Goal: Task Accomplishment & Management: Manage account settings

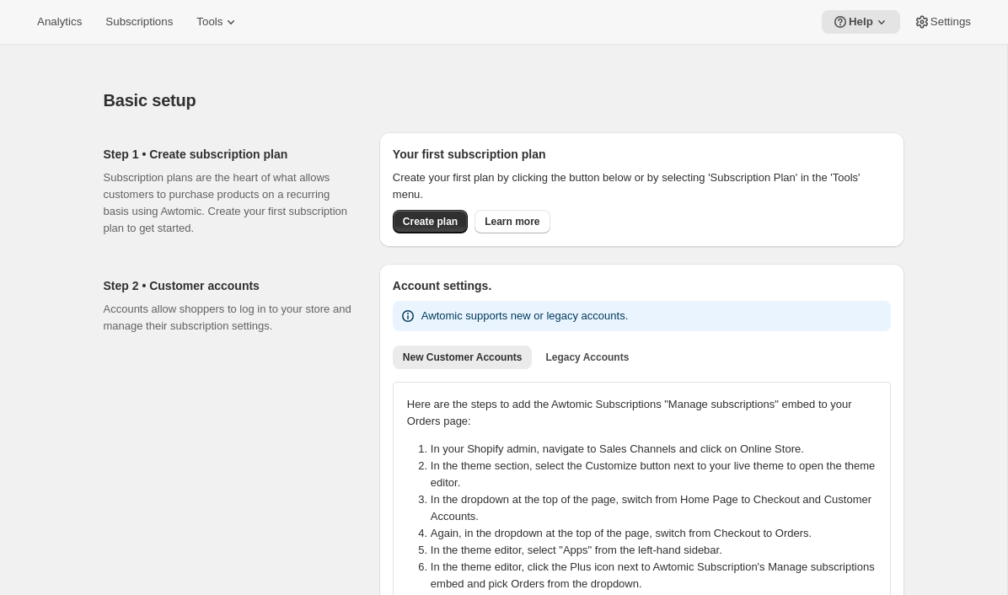
click at [229, 34] on div "Analytics Subscriptions Tools Help Settings" at bounding box center [504, 22] width 1008 height 45
click at [222, 21] on span "Tools" at bounding box center [209, 21] width 26 height 13
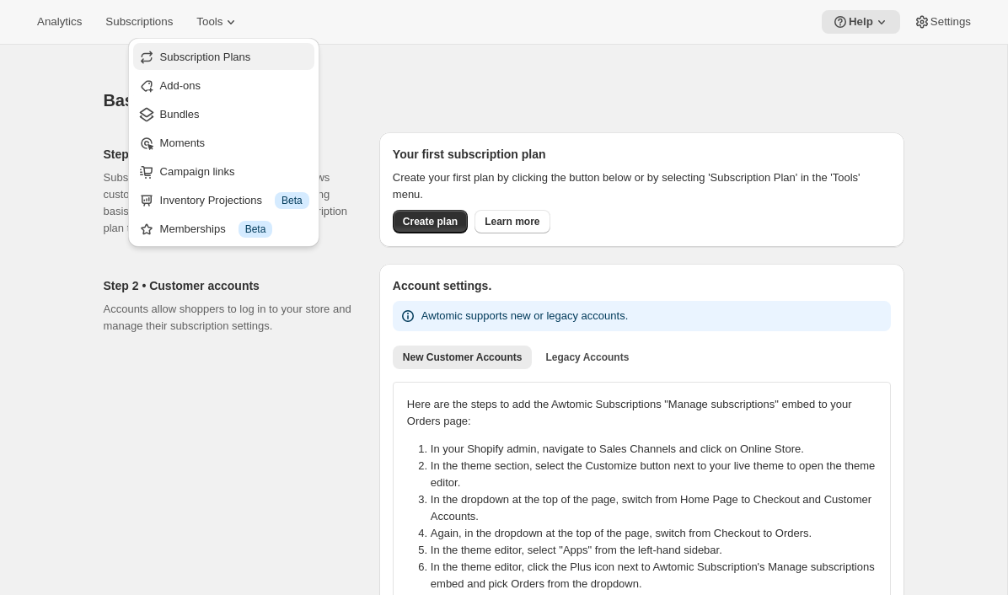
click at [223, 56] on span "Subscription Plans" at bounding box center [205, 57] width 91 height 13
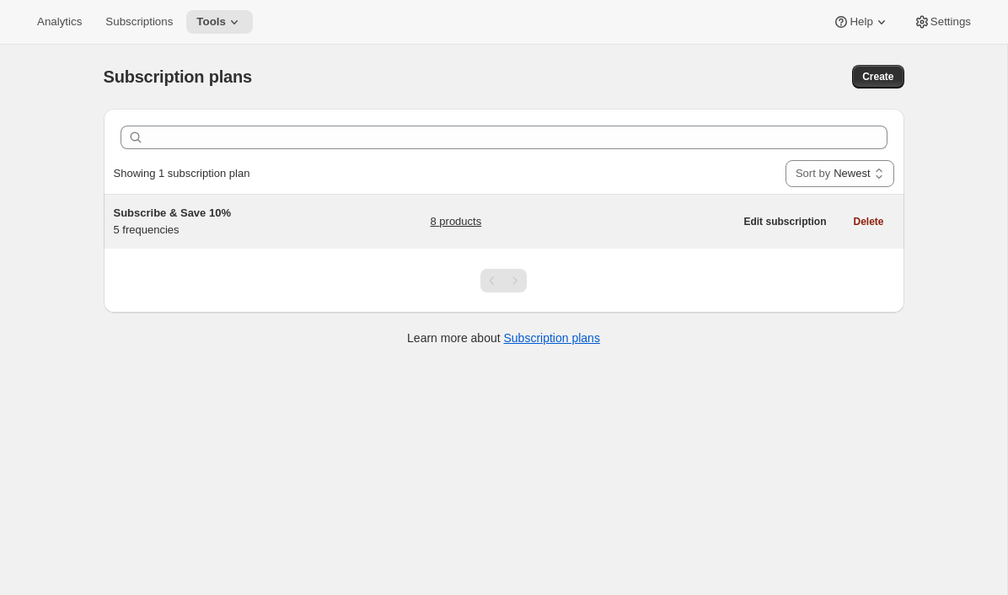
click at [179, 224] on div "Subscribe & Save 10% 5 frequencies" at bounding box center [219, 222] width 211 height 34
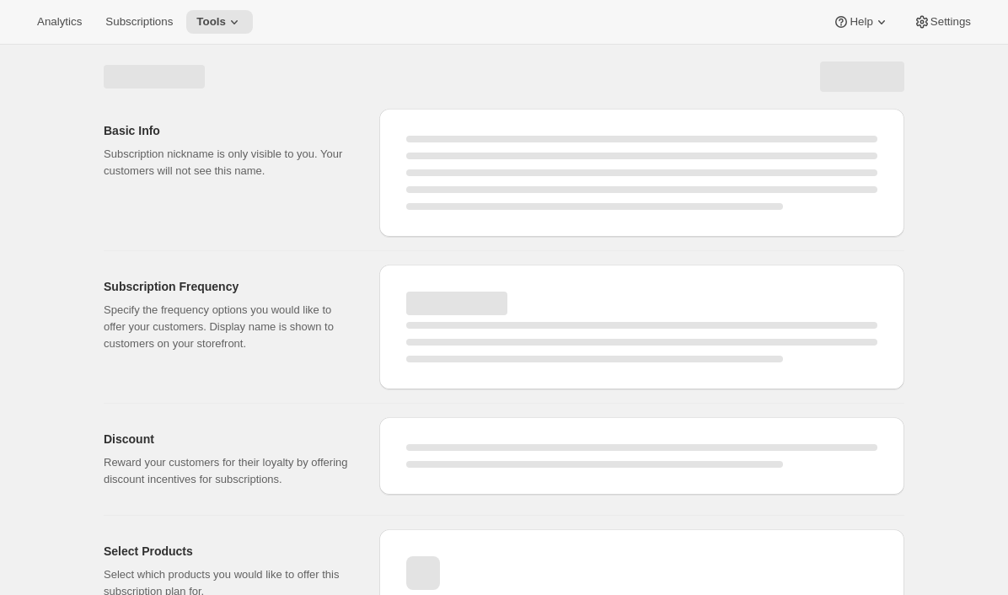
select select "WEEK"
select select "MONTH"
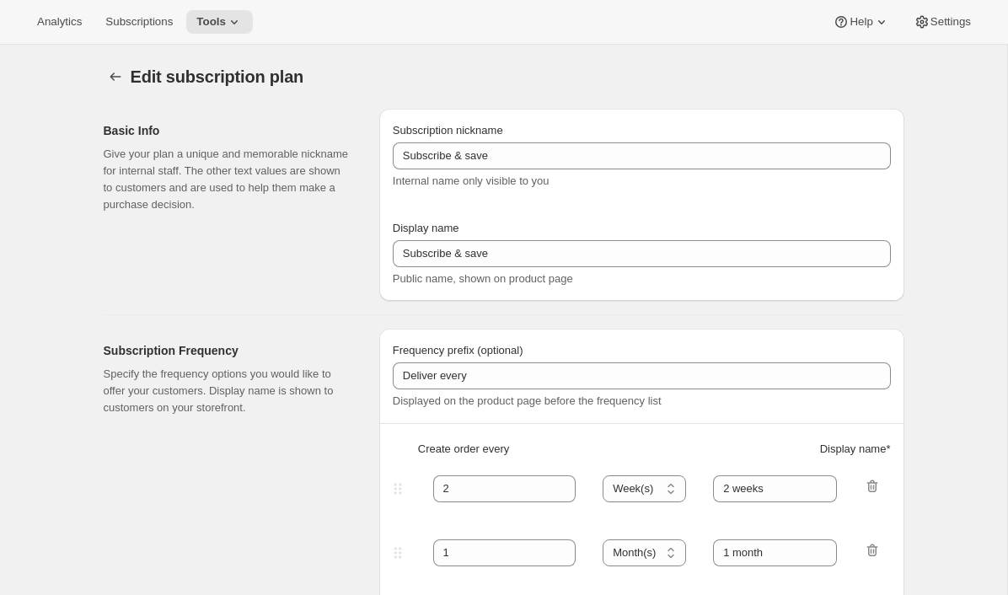
type input "Subscribe & Save 10%"
type input "3"
select select "WEEK"
type input "3 weeks"
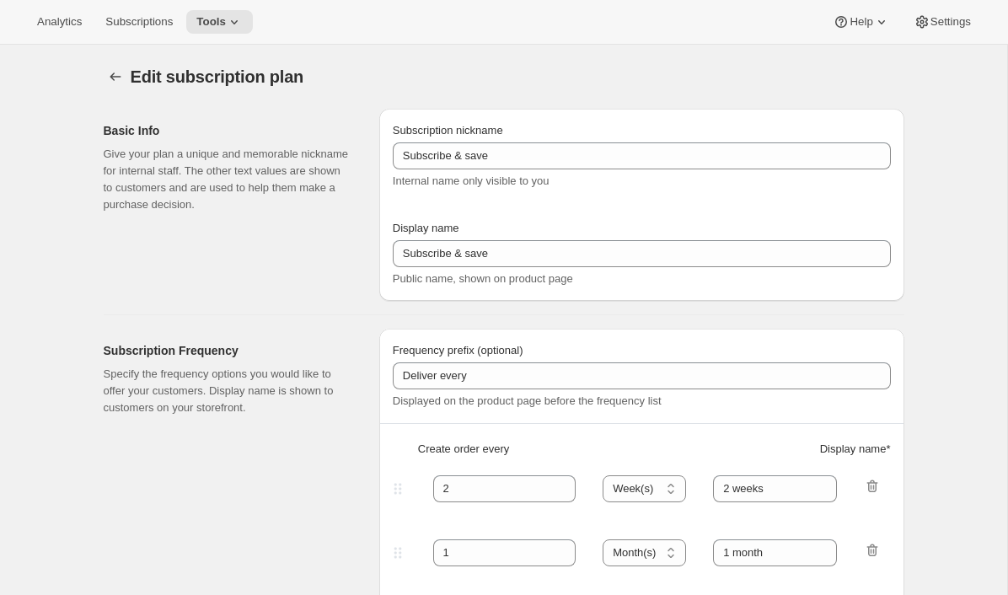
type input "10"
select select "WEEK"
click at [844, 15] on icon at bounding box center [840, 21] width 17 height 17
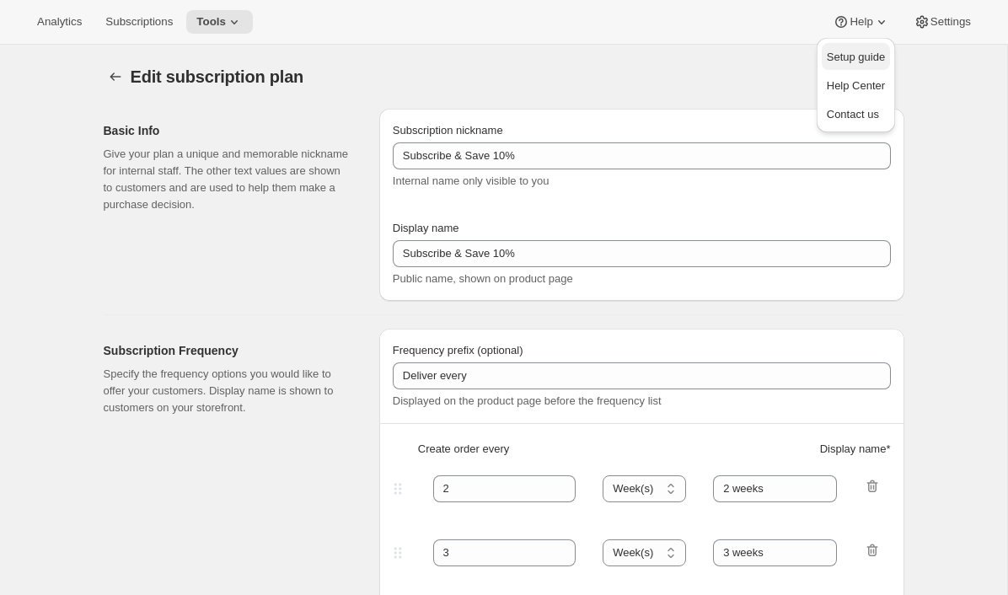
click at [831, 62] on span "Setup guide" at bounding box center [855, 57] width 58 height 13
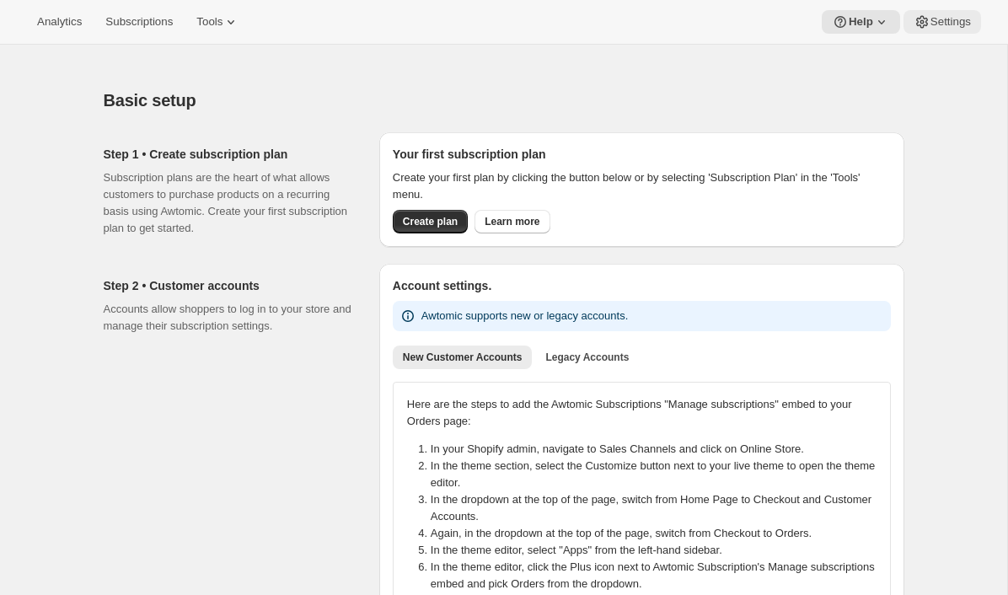
click at [935, 25] on span "Settings" at bounding box center [950, 21] width 40 height 13
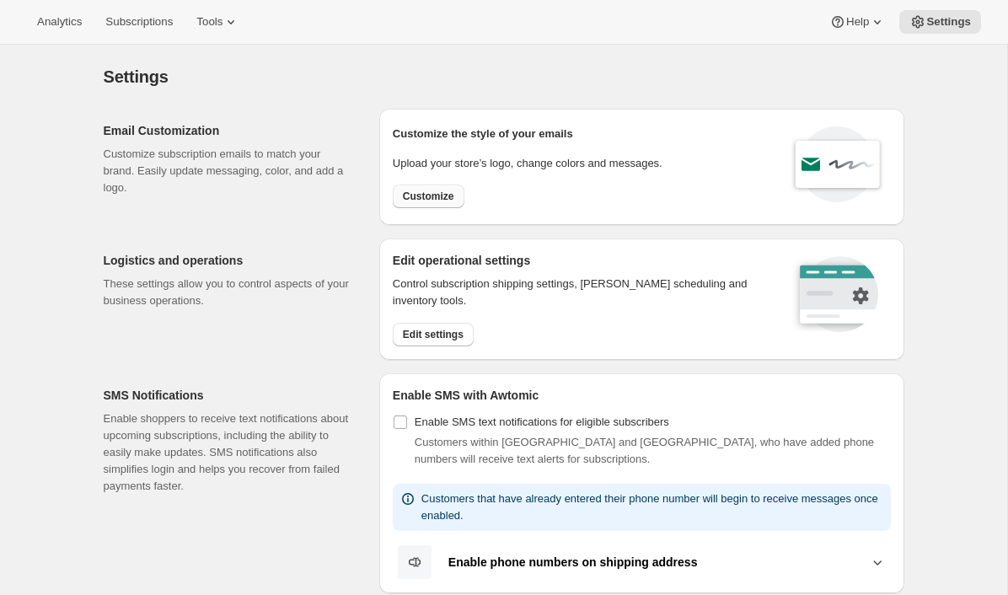
click at [438, 203] on button "Customize" at bounding box center [429, 197] width 72 height 24
select select "subscriptionMessage"
select select "5"
select select "15"
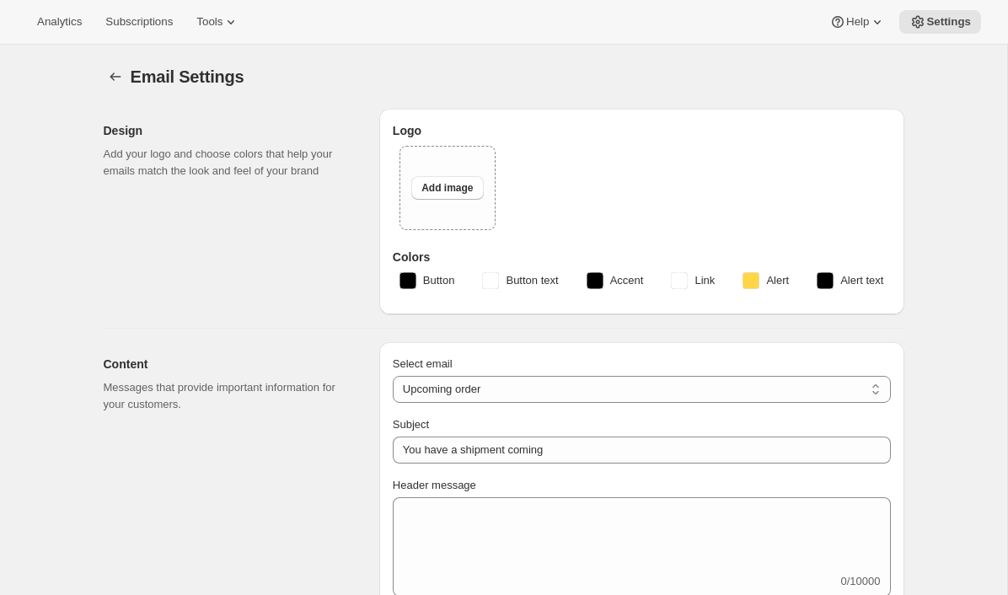
type input "The Malvern Coffee Company"
click at [115, 85] on button "Settings" at bounding box center [116, 77] width 24 height 24
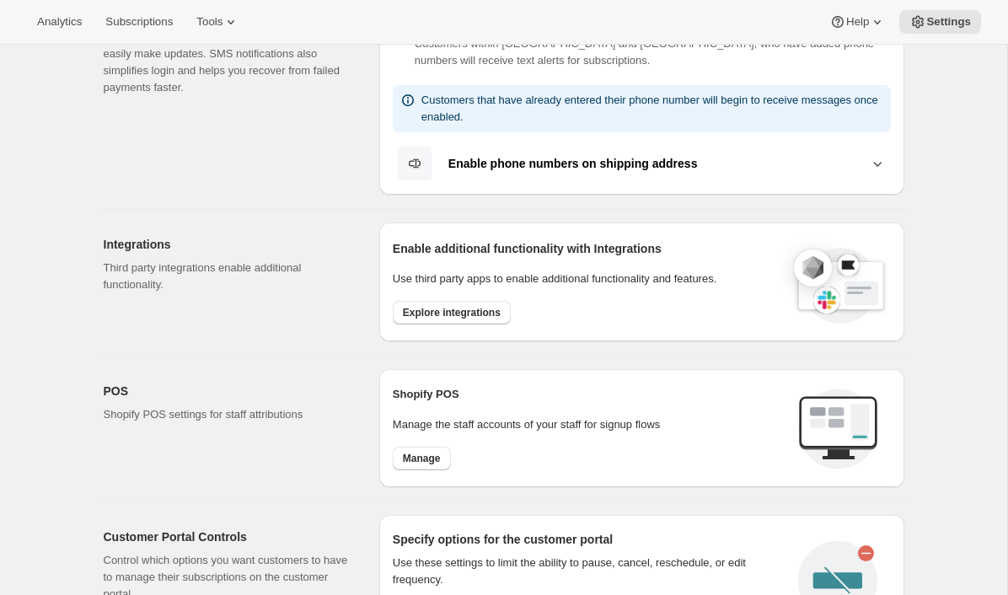
scroll to position [66, 0]
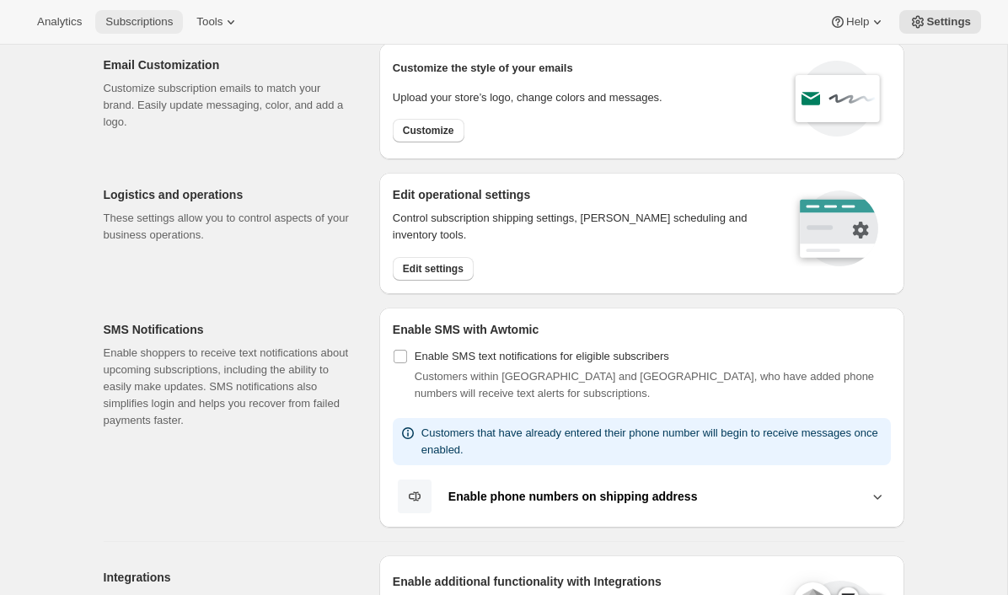
click at [183, 25] on button "Subscriptions" at bounding box center [139, 22] width 88 height 24
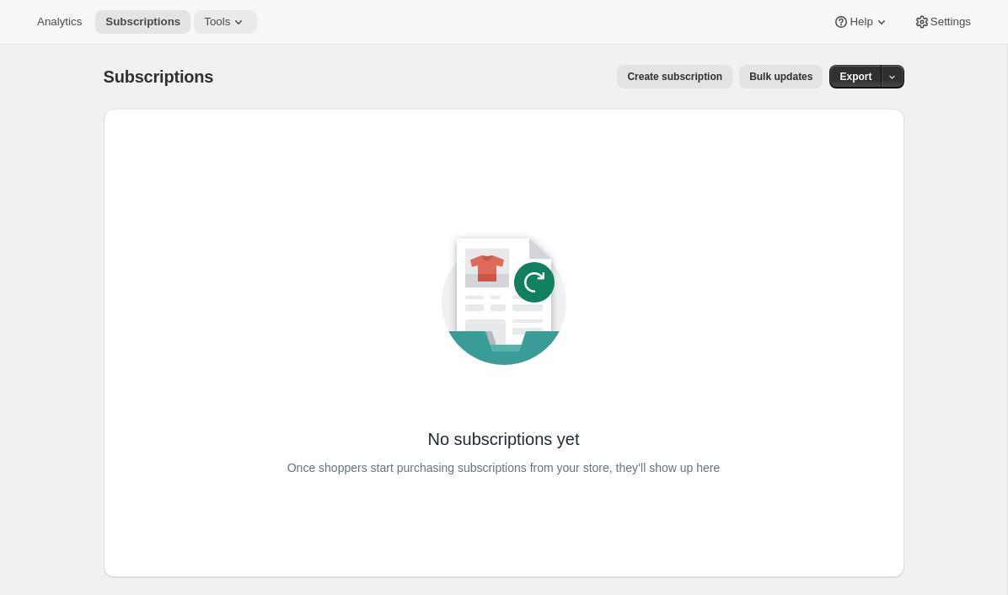
click at [211, 20] on span "Tools" at bounding box center [217, 21] width 26 height 13
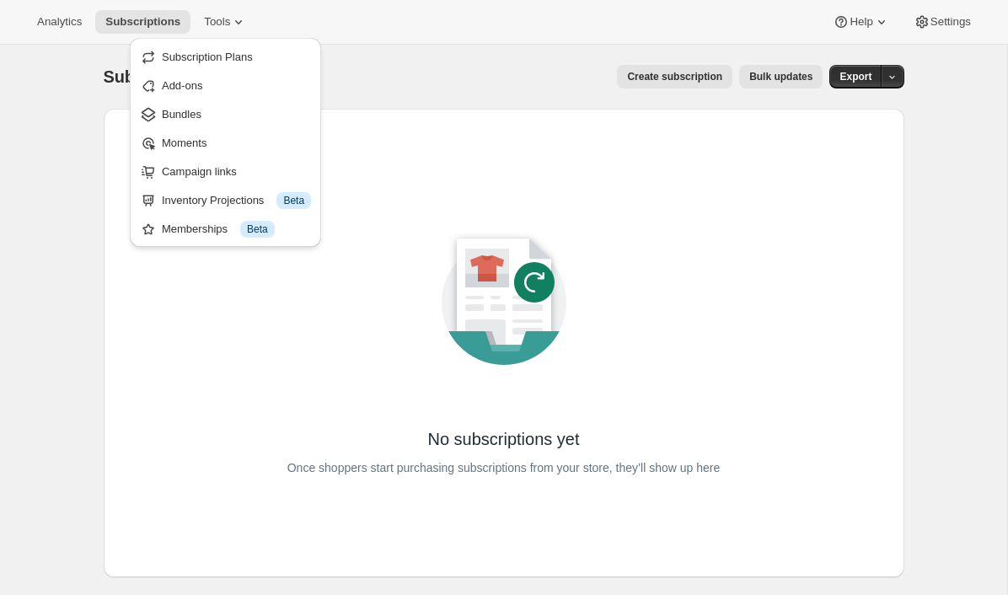
click at [366, 56] on div "Subscriptions. This page is ready Subscriptions Create subscription Bulk update…" at bounding box center [504, 77] width 800 height 64
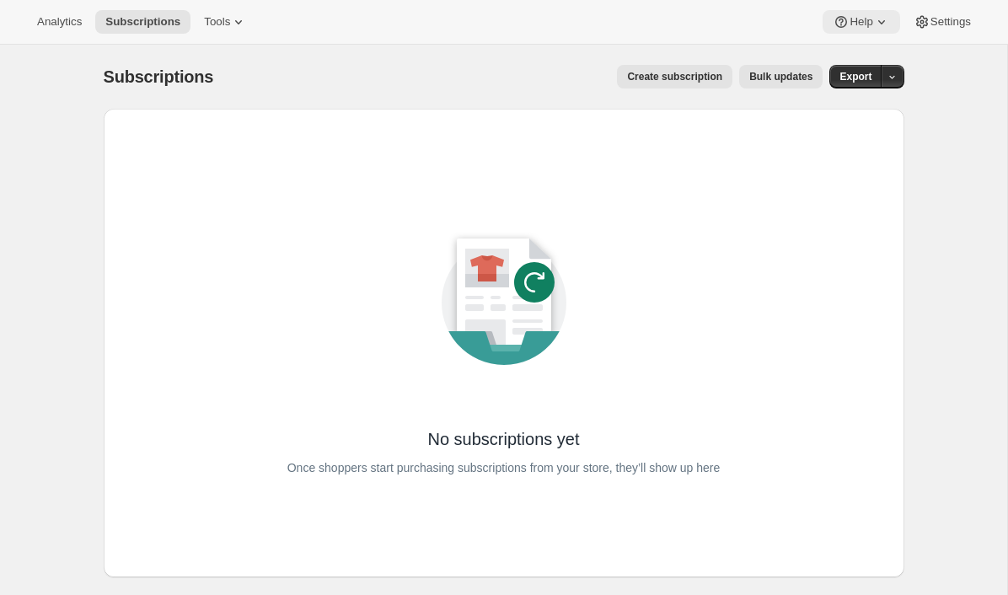
click at [880, 18] on icon at bounding box center [881, 21] width 17 height 17
click at [857, 49] on span "Setup guide" at bounding box center [855, 57] width 58 height 17
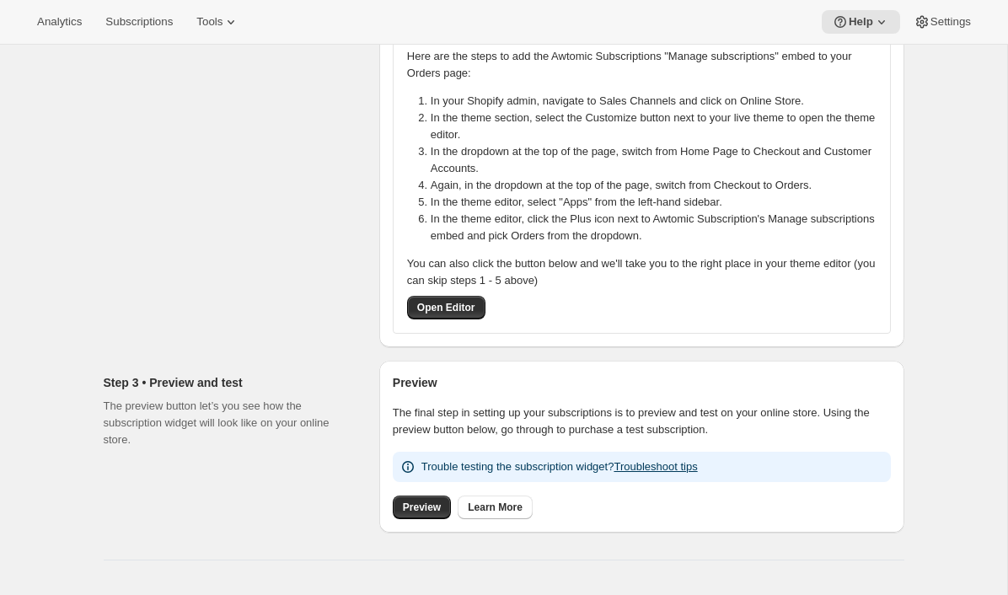
scroll to position [349, 0]
click at [413, 513] on link "Preview" at bounding box center [422, 507] width 58 height 24
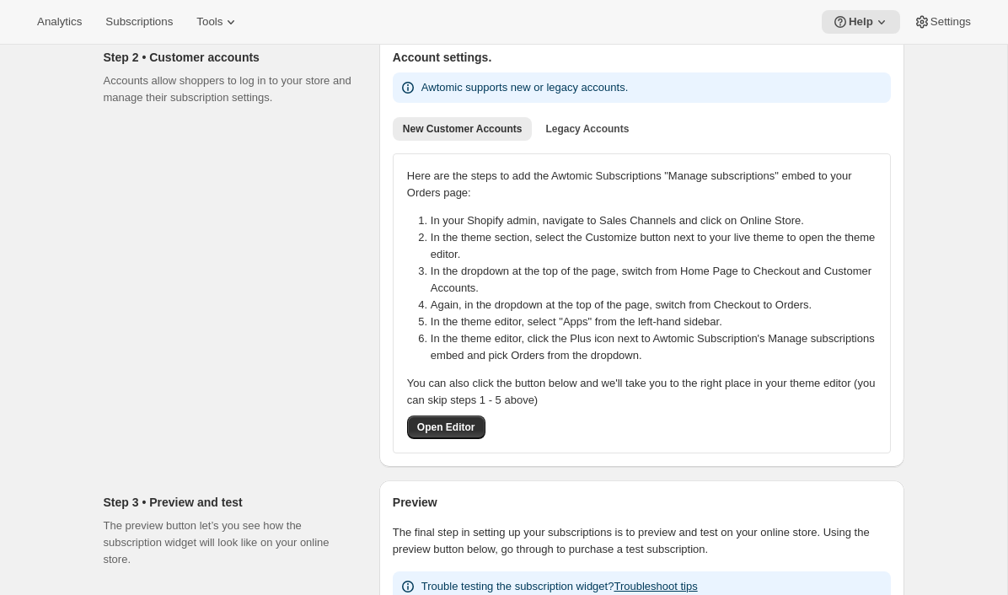
scroll to position [0, 0]
